Goal: Task Accomplishment & Management: Manage account settings

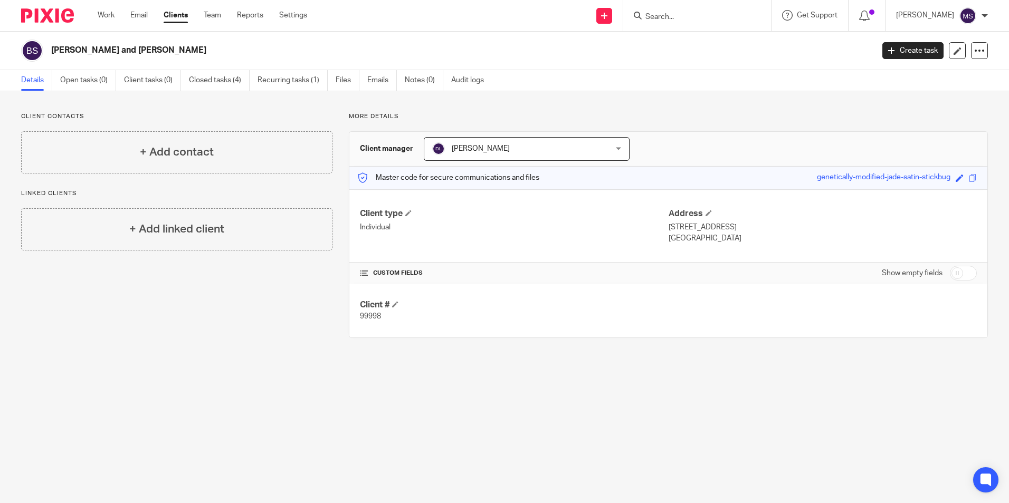
click at [679, 21] on input "Search" at bounding box center [691, 17] width 95 height 9
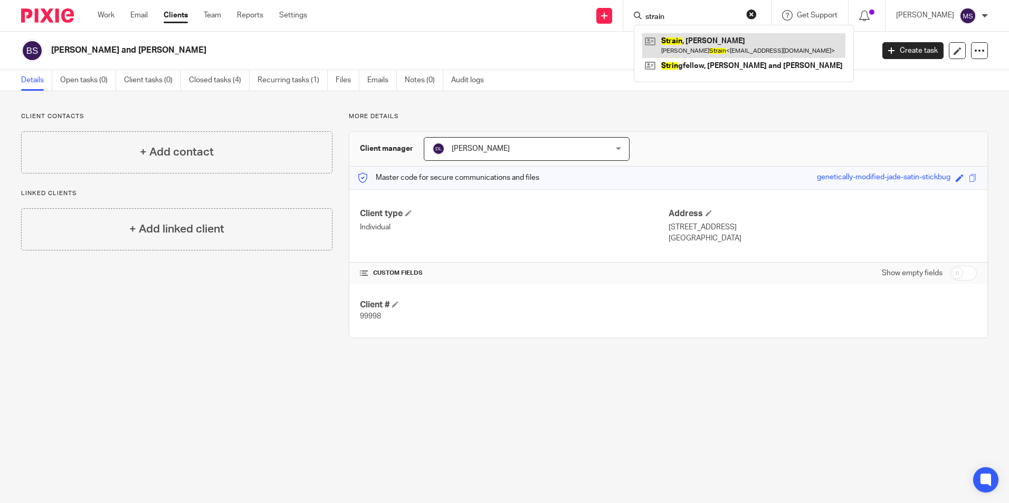
type input "strain"
click at [716, 45] on link at bounding box center [743, 45] width 203 height 24
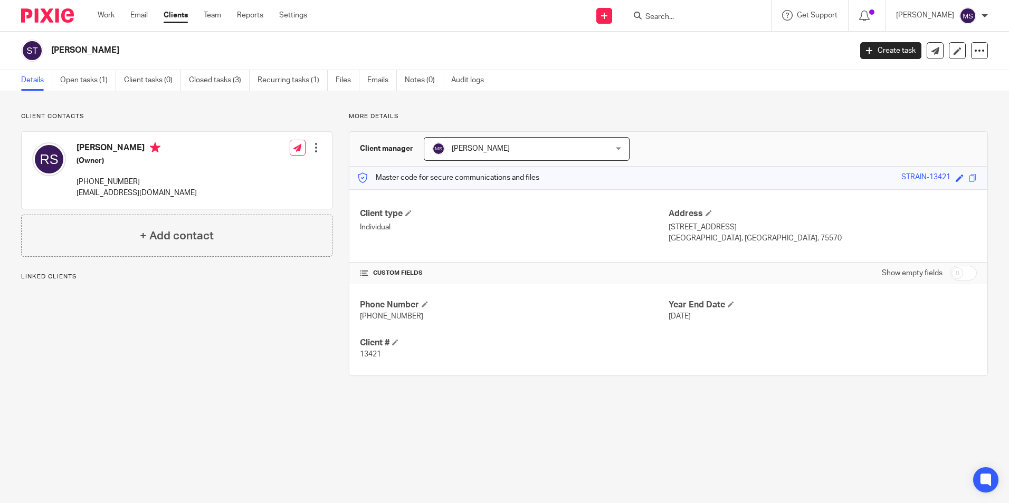
click at [81, 80] on link "Open tasks (1)" at bounding box center [88, 80] width 56 height 21
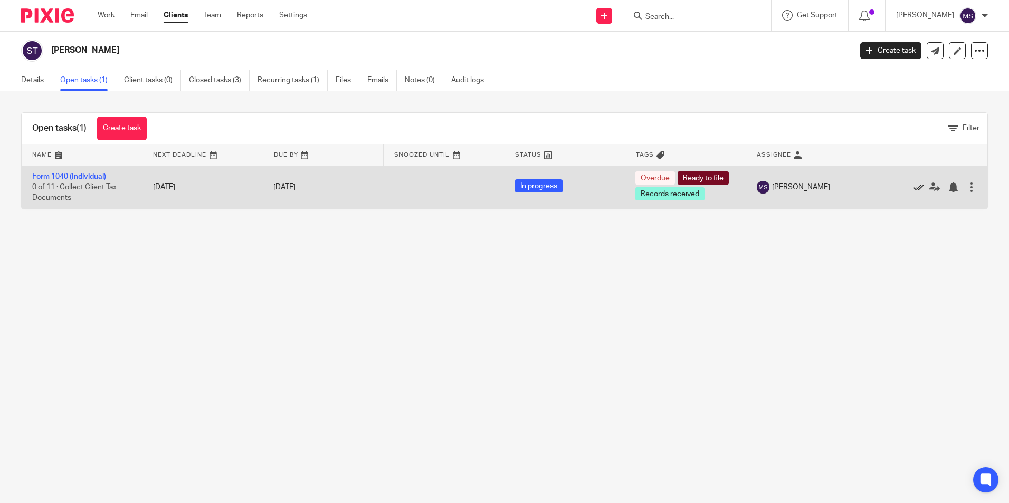
click at [913, 186] on icon at bounding box center [918, 187] width 11 height 11
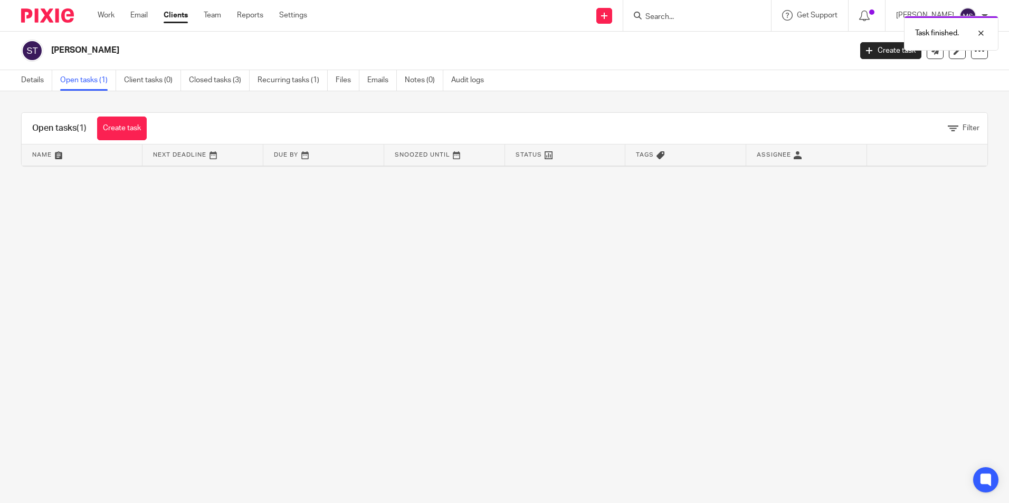
click at [83, 79] on link "Open tasks (1)" at bounding box center [88, 80] width 56 height 21
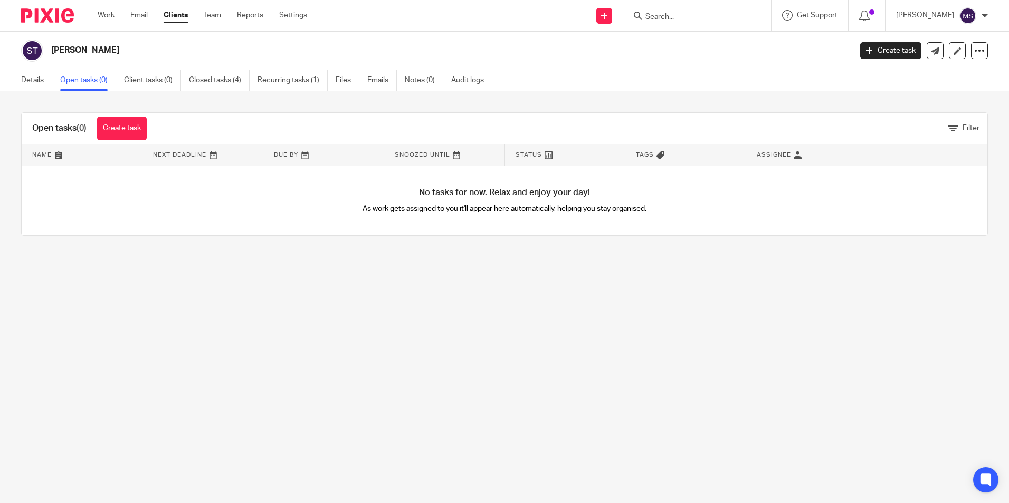
click at [661, 14] on input "Search" at bounding box center [691, 17] width 95 height 9
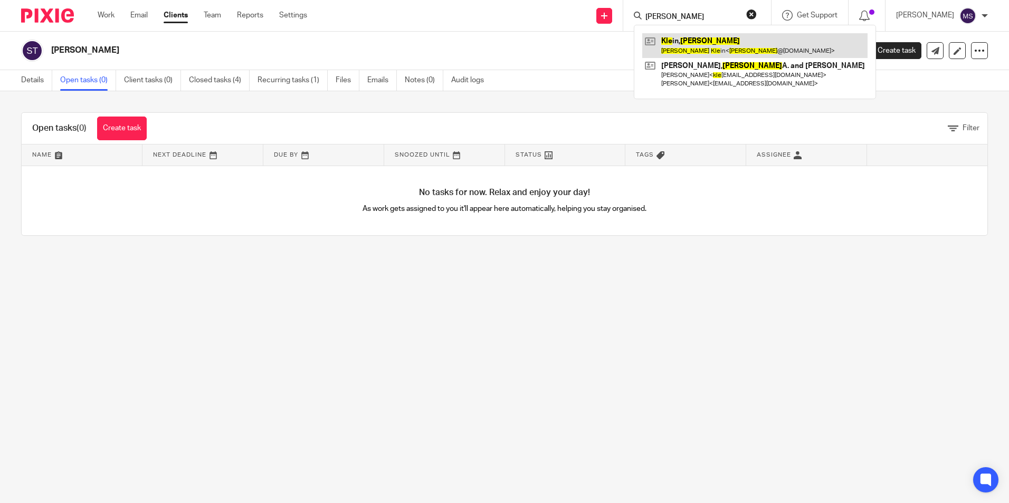
type input "robert kle"
click at [716, 42] on link at bounding box center [754, 45] width 225 height 24
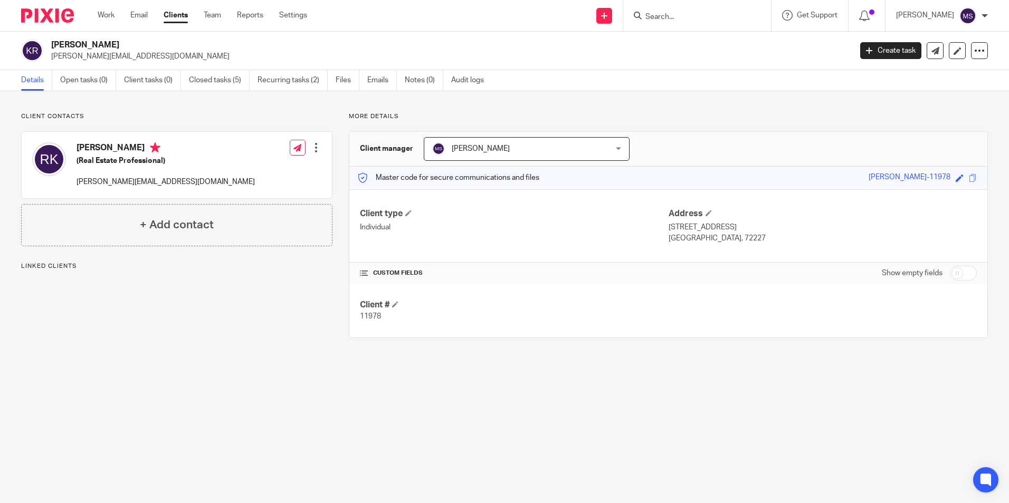
click at [292, 81] on link "Recurring tasks (2)" at bounding box center [292, 80] width 70 height 21
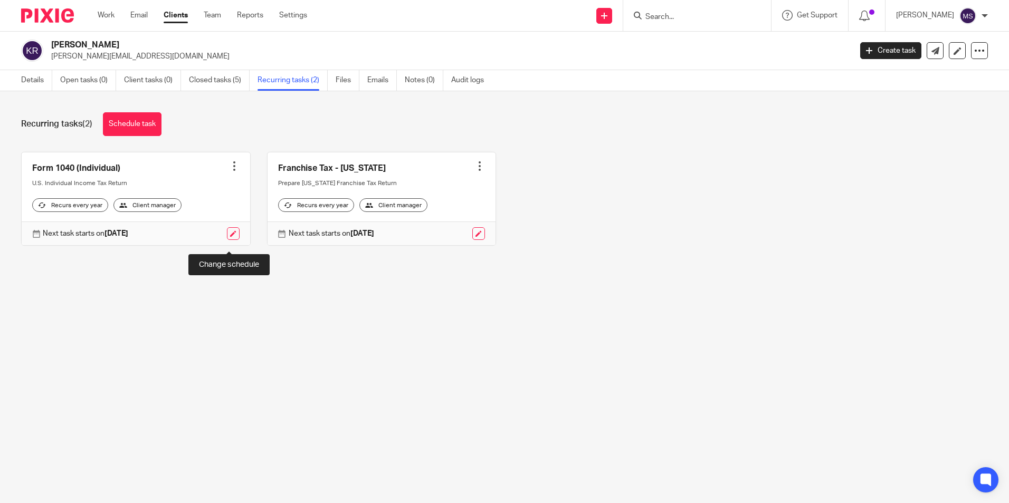
click at [231, 240] on link at bounding box center [233, 233] width 13 height 13
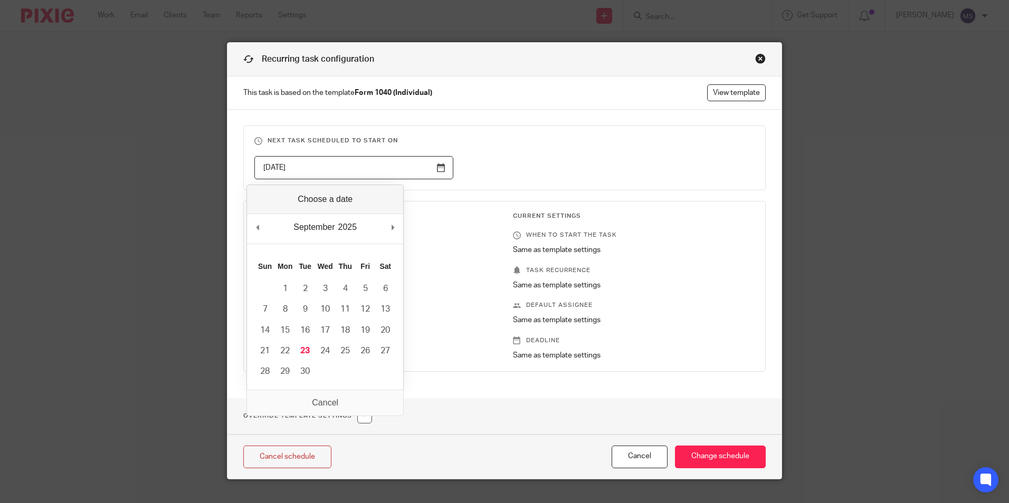
drag, startPoint x: 313, startPoint y: 168, endPoint x: 142, endPoint y: 132, distance: 174.7
click at [142, 132] on div "Recurring task configuration This task is based on the template Form 1040 (Indi…" at bounding box center [504, 251] width 1009 height 503
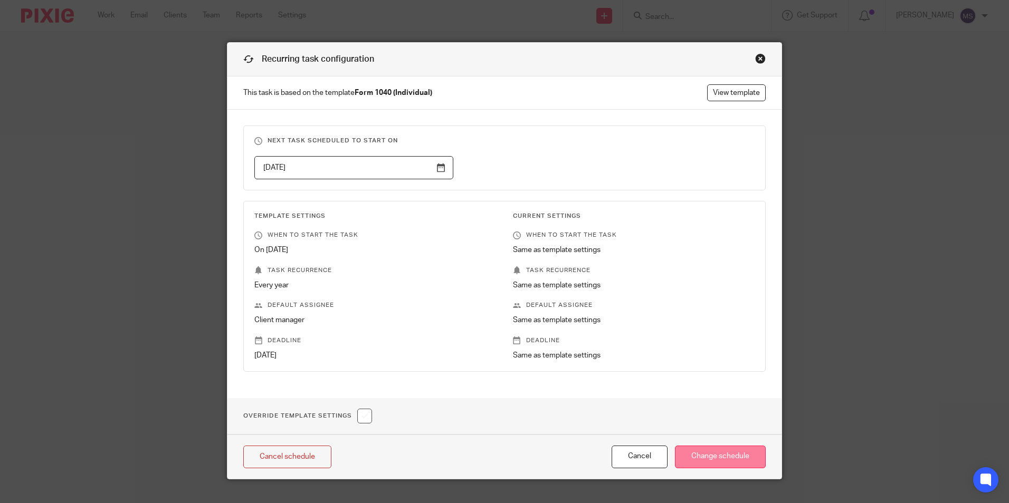
type input "2026-10-17"
click at [723, 454] on input "Change schedule" at bounding box center [720, 457] width 91 height 23
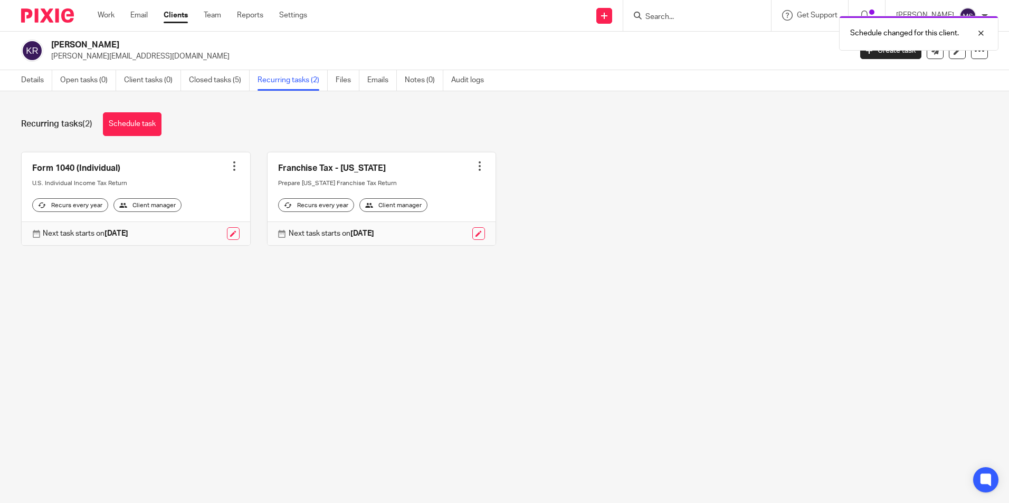
click at [230, 168] on div at bounding box center [234, 166] width 11 height 11
click at [185, 187] on link "Create task" at bounding box center [191, 189] width 84 height 15
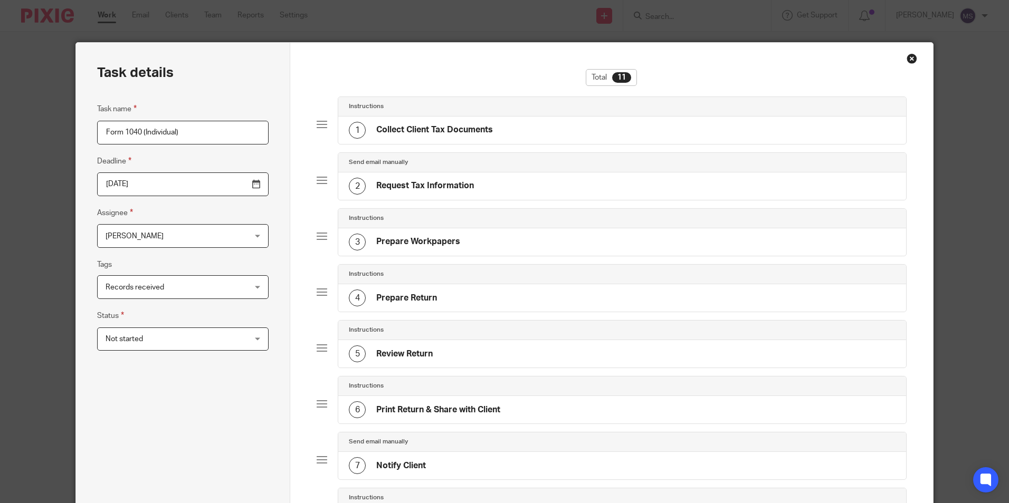
click at [174, 191] on input "2026-04-15" at bounding box center [182, 185] width 171 height 24
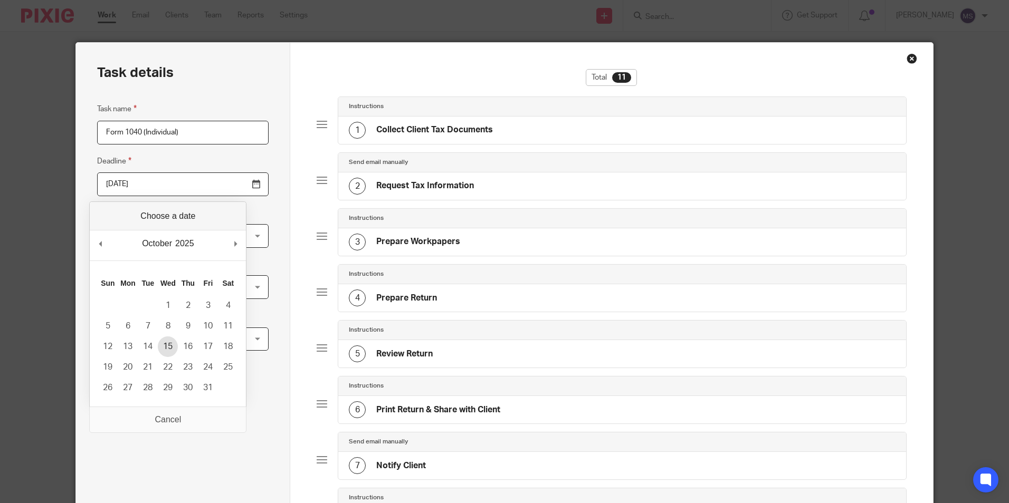
type input "2025-10-15"
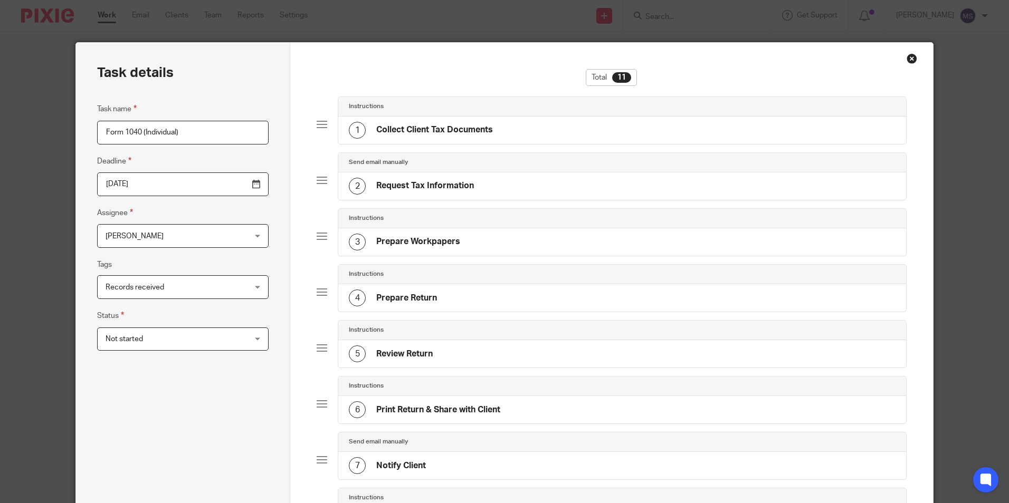
click at [157, 243] on span "[PERSON_NAME]" at bounding box center [171, 236] width 130 height 22
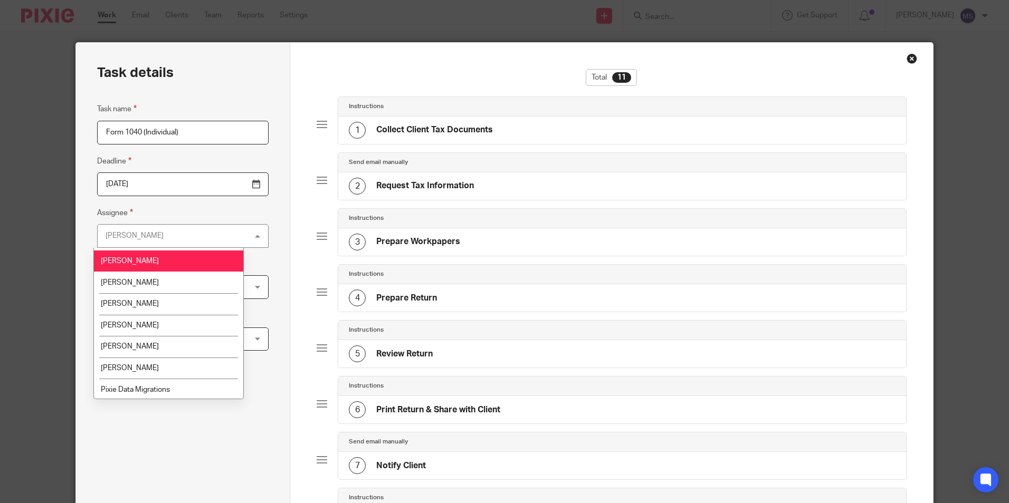
scroll to position [106, 0]
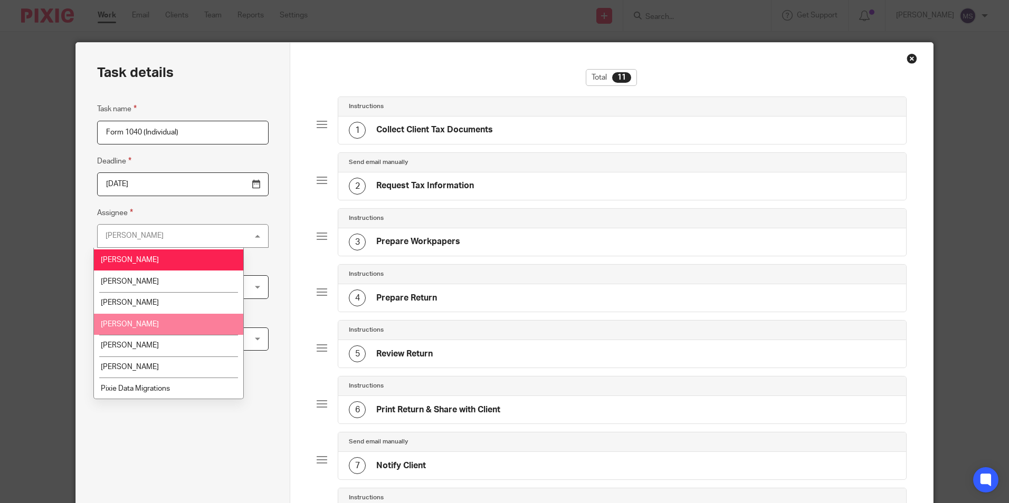
click at [147, 322] on span "Michael Smith" at bounding box center [130, 324] width 58 height 7
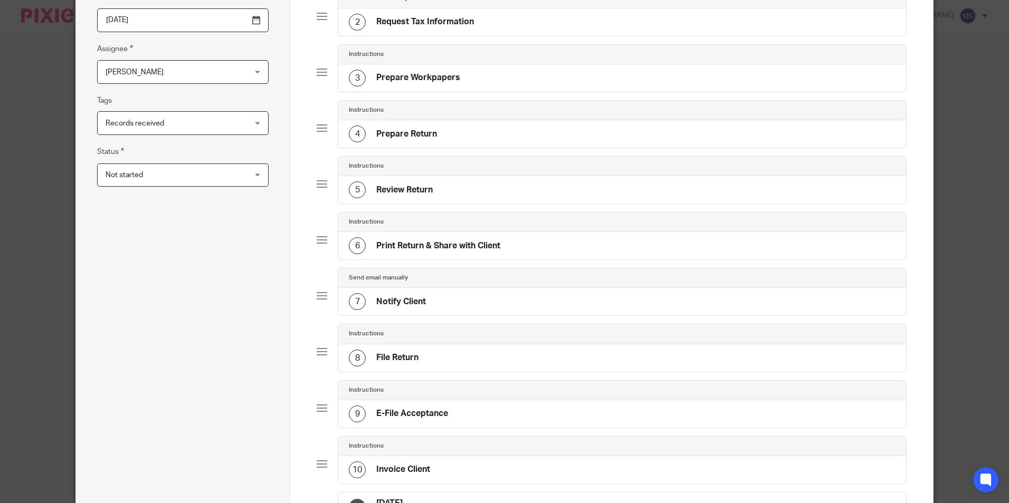
scroll to position [361, 0]
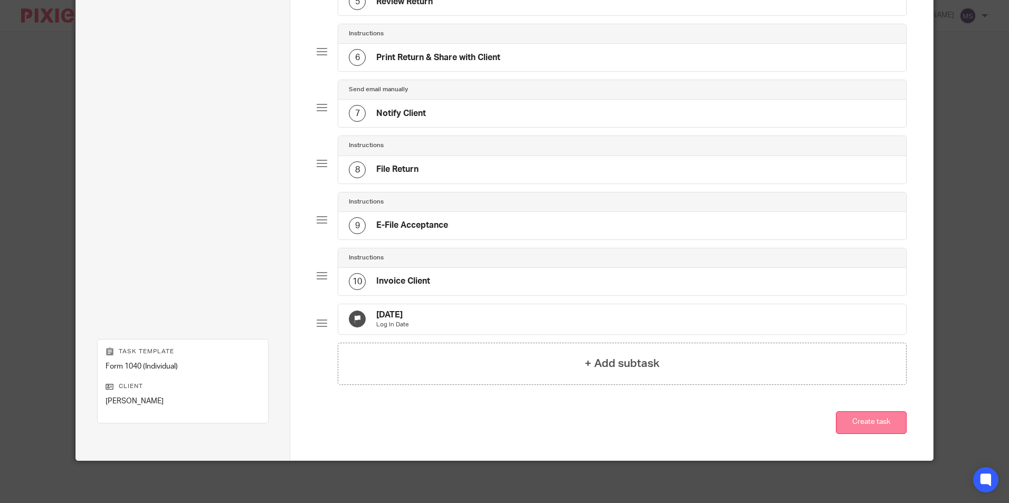
click at [865, 424] on button "Create task" at bounding box center [871, 422] width 71 height 23
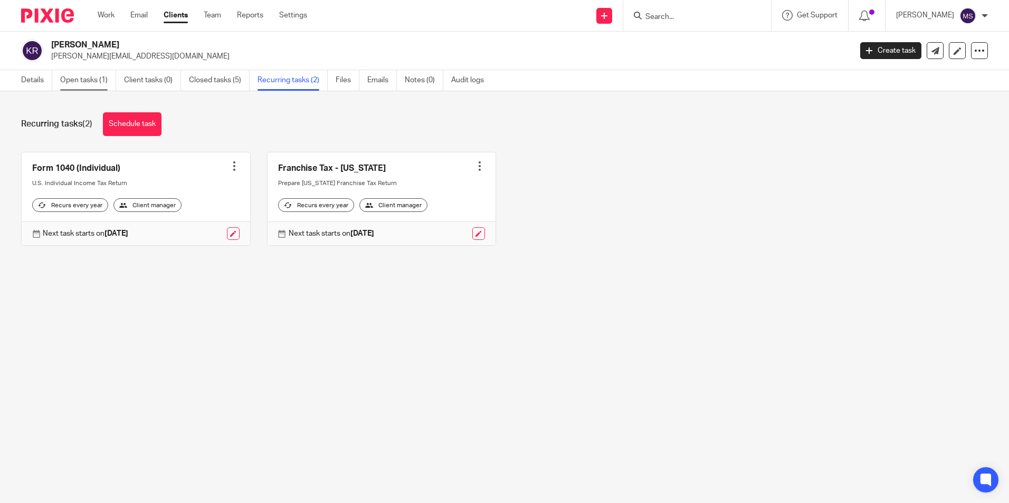
click at [78, 79] on link "Open tasks (1)" at bounding box center [88, 80] width 56 height 21
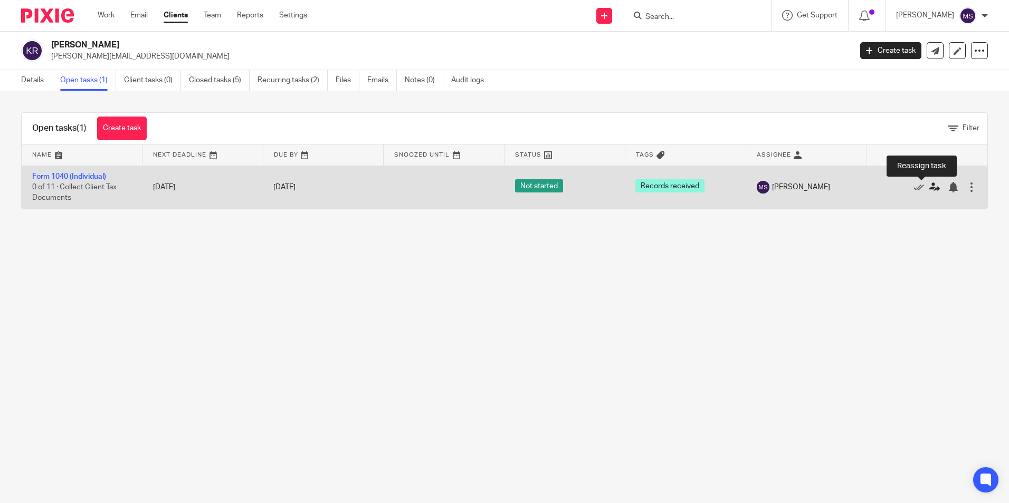
click at [929, 188] on icon at bounding box center [934, 187] width 11 height 11
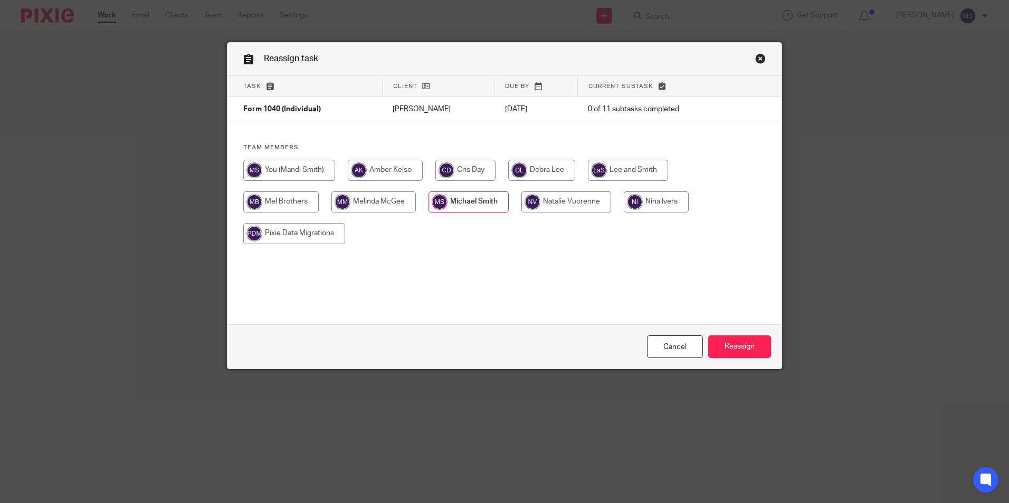
click at [655, 204] on input "radio" at bounding box center [656, 202] width 65 height 21
radio input "true"
click at [732, 347] on input "Reassign" at bounding box center [739, 347] width 63 height 23
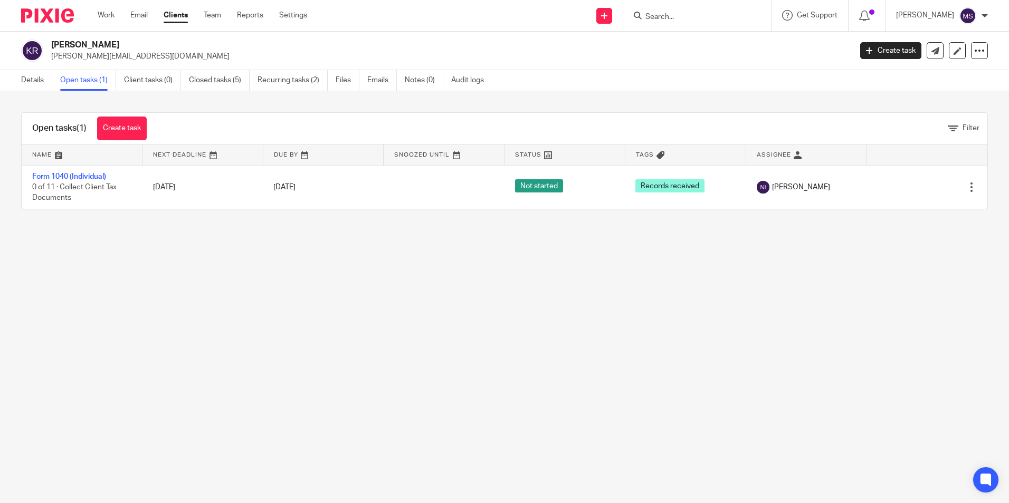
click at [668, 16] on input "Search" at bounding box center [691, 17] width 95 height 9
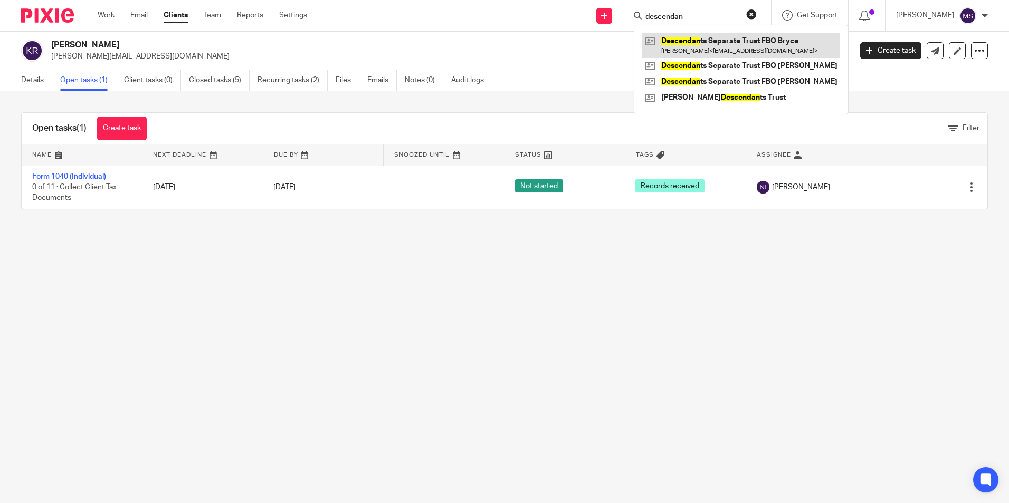
type input "descendan"
click at [725, 40] on link at bounding box center [741, 45] width 198 height 24
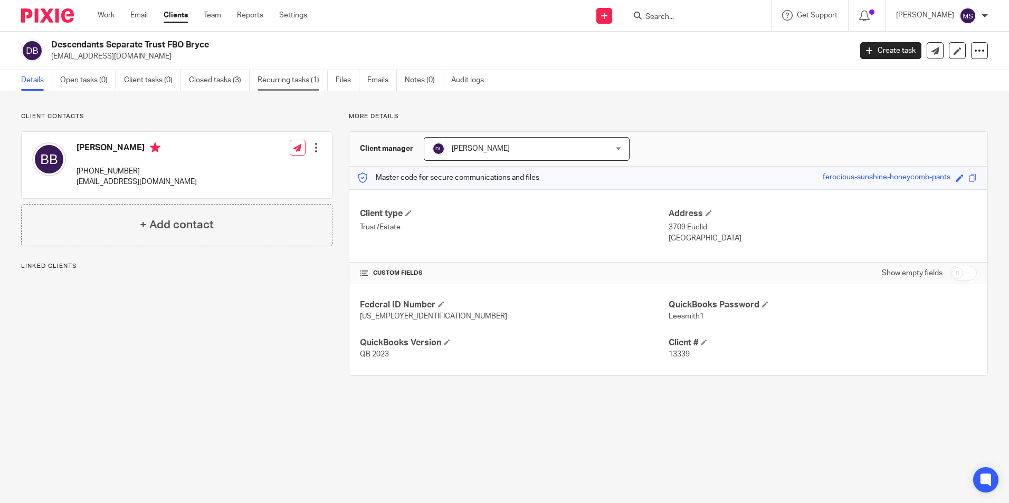
click at [301, 80] on link "Recurring tasks (1)" at bounding box center [292, 80] width 70 height 21
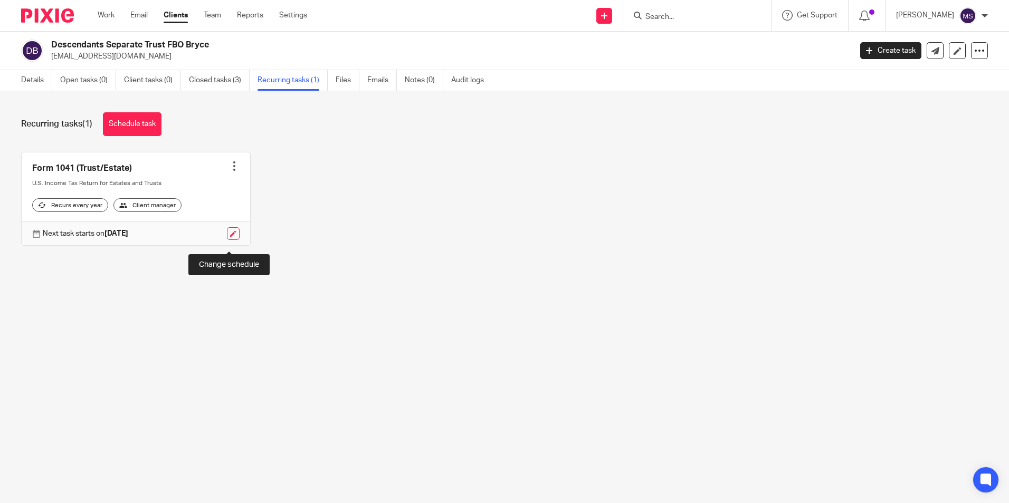
click at [228, 240] on link at bounding box center [233, 233] width 13 height 13
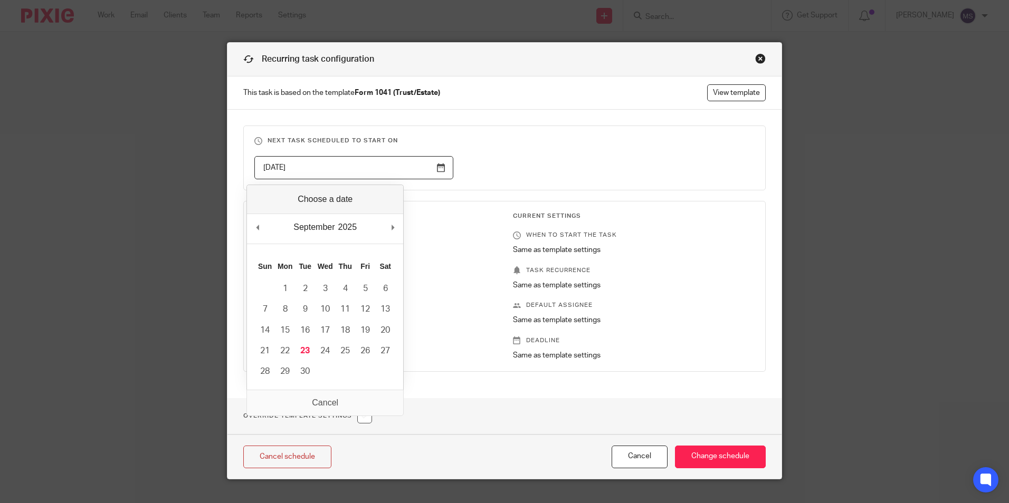
drag, startPoint x: 315, startPoint y: 173, endPoint x: 146, endPoint y: 147, distance: 170.7
click at [146, 147] on div "Recurring task configuration This task is based on the template Form 1041 (Trus…" at bounding box center [504, 251] width 1009 height 503
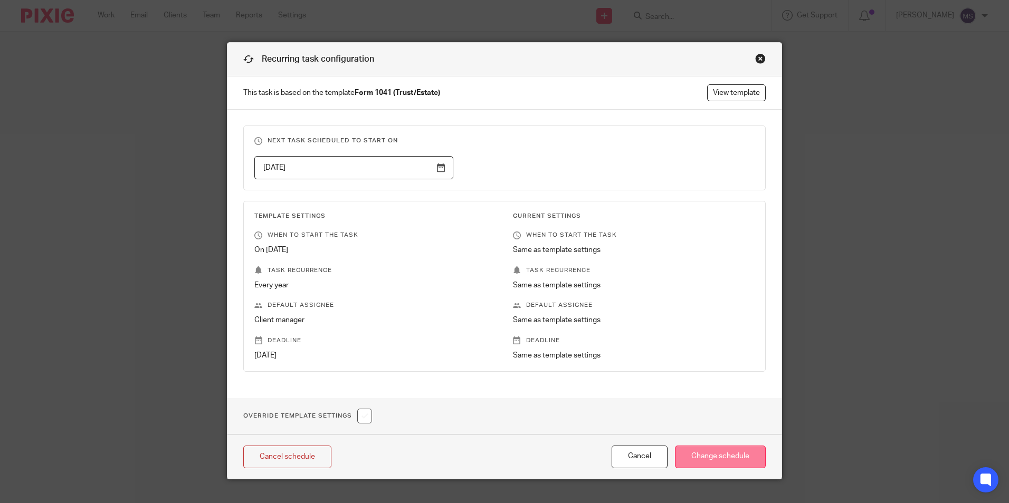
type input "2026-10-17"
click at [710, 455] on input "Change schedule" at bounding box center [720, 457] width 91 height 23
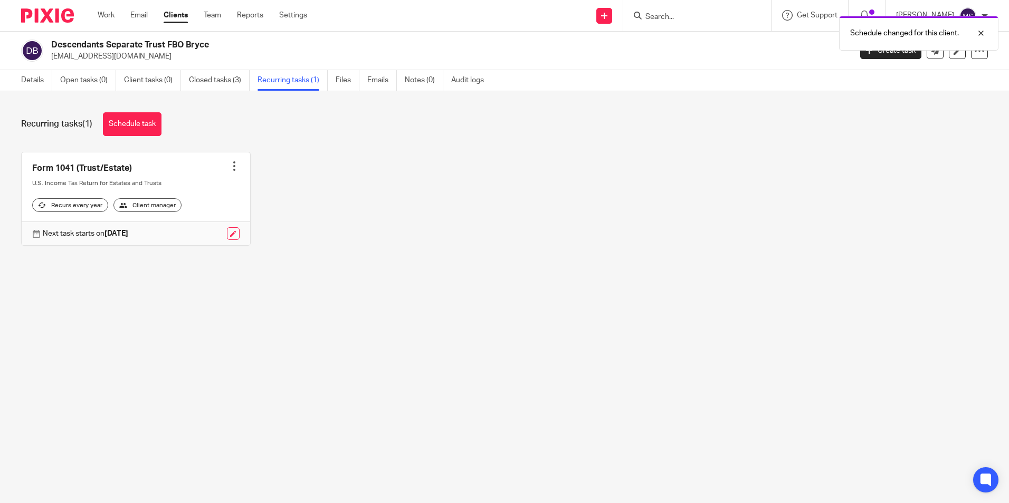
click at [229, 168] on div at bounding box center [234, 166] width 11 height 11
click at [177, 187] on link "Create task" at bounding box center [191, 189] width 84 height 15
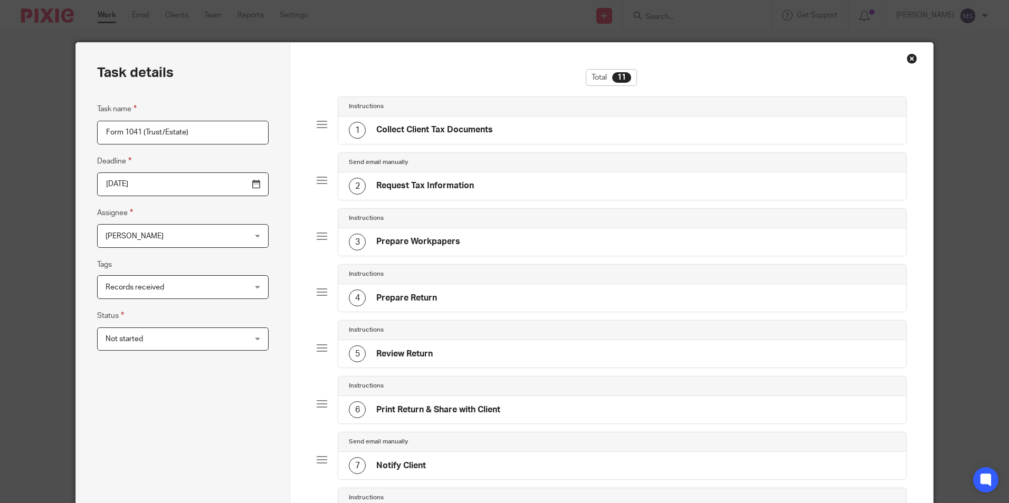
click at [166, 186] on input "[DATE]" at bounding box center [182, 185] width 171 height 24
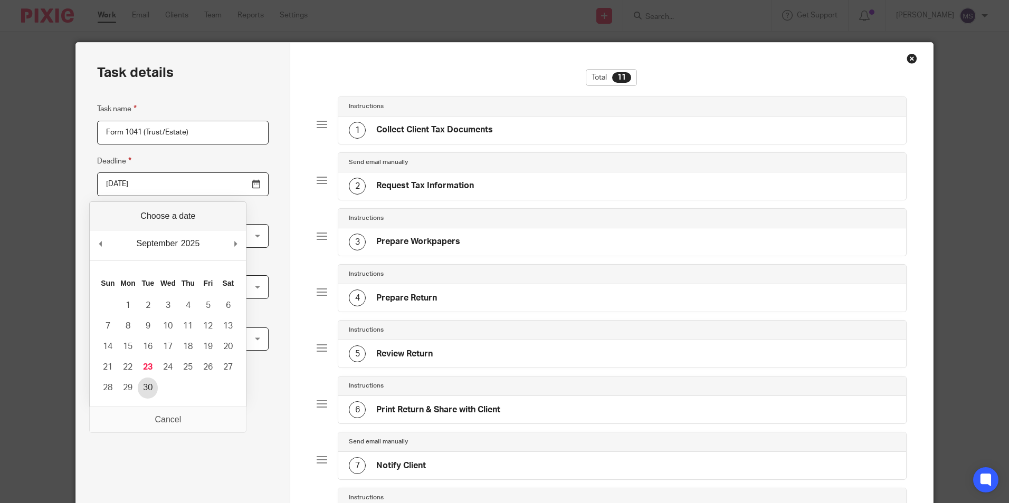
type input "2025-09-30"
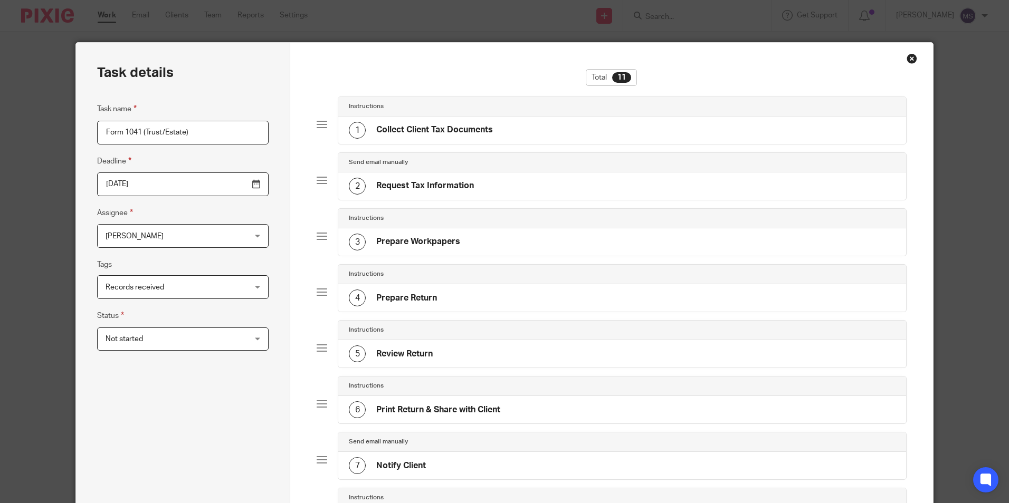
click at [166, 242] on span "[PERSON_NAME]" at bounding box center [171, 236] width 130 height 22
